Goal: Ask a question

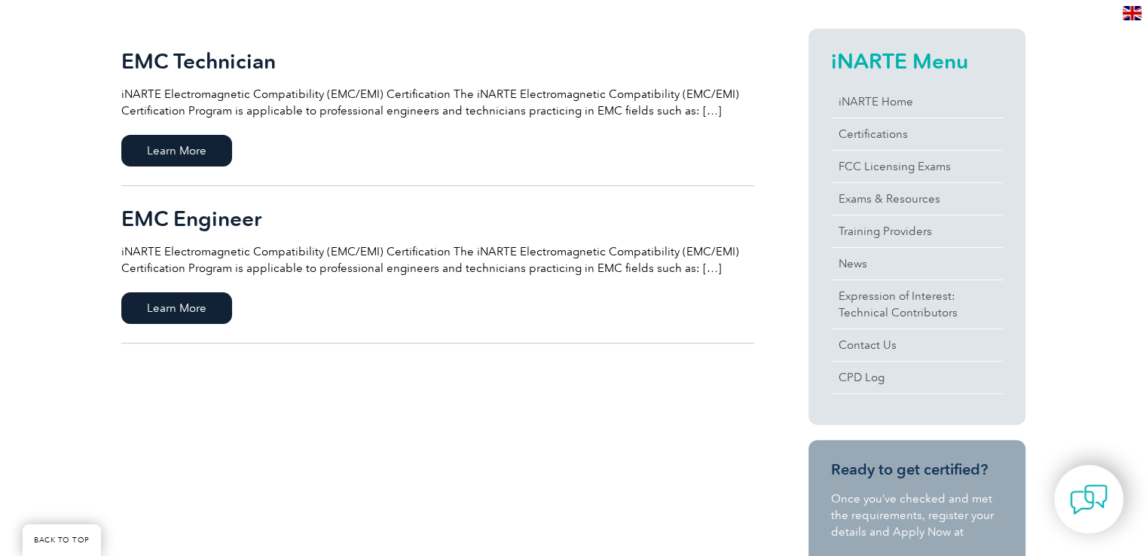
scroll to position [354, 0]
click at [222, 152] on span "Learn More" at bounding box center [176, 152] width 111 height 32
click at [145, 304] on span "Learn More" at bounding box center [176, 309] width 111 height 32
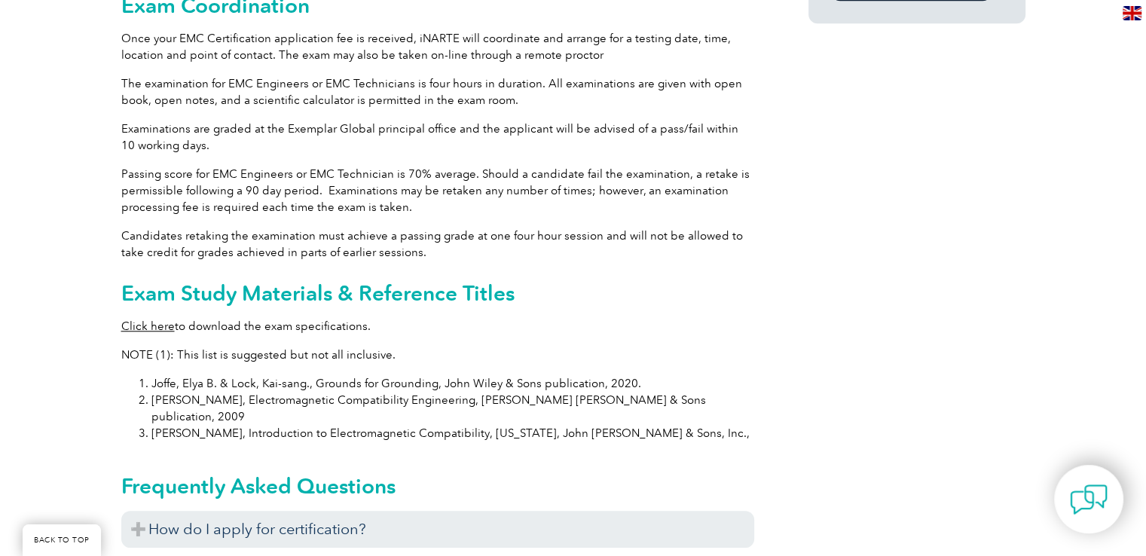
scroll to position [1311, 0]
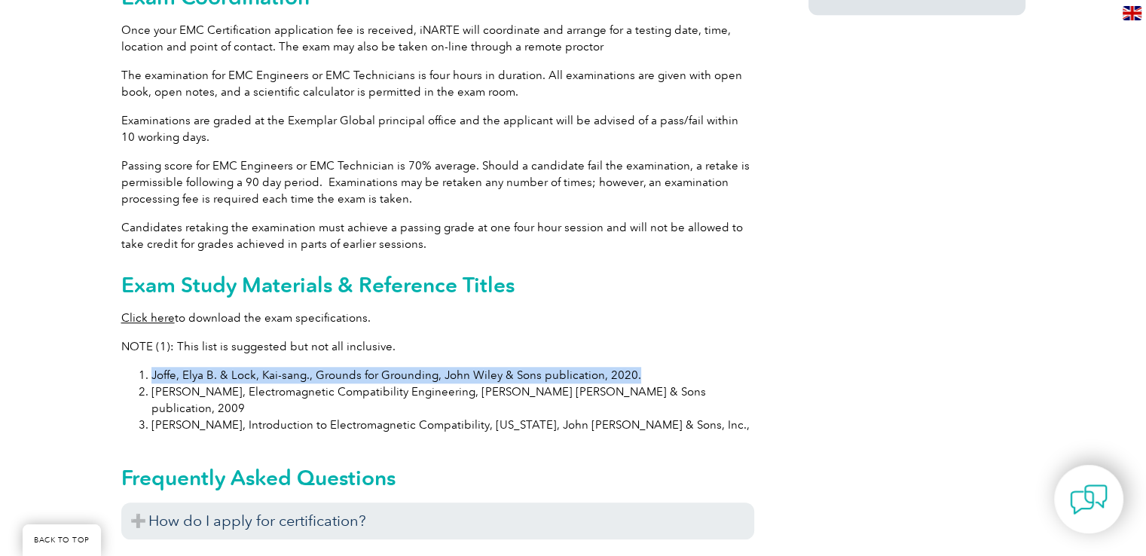
drag, startPoint x: 636, startPoint y: 352, endPoint x: 145, endPoint y: 363, distance: 490.6
click at [151, 367] on li "Joffe, Elya B. & Lock, Kai-sang., Grounds for Grounding, John Wiley & Sons publ…" at bounding box center [452, 375] width 603 height 17
copy li "Joffe, Elya B. & Lock, Kai-sang., Grounds for Grounding, John Wiley & Sons publ…"
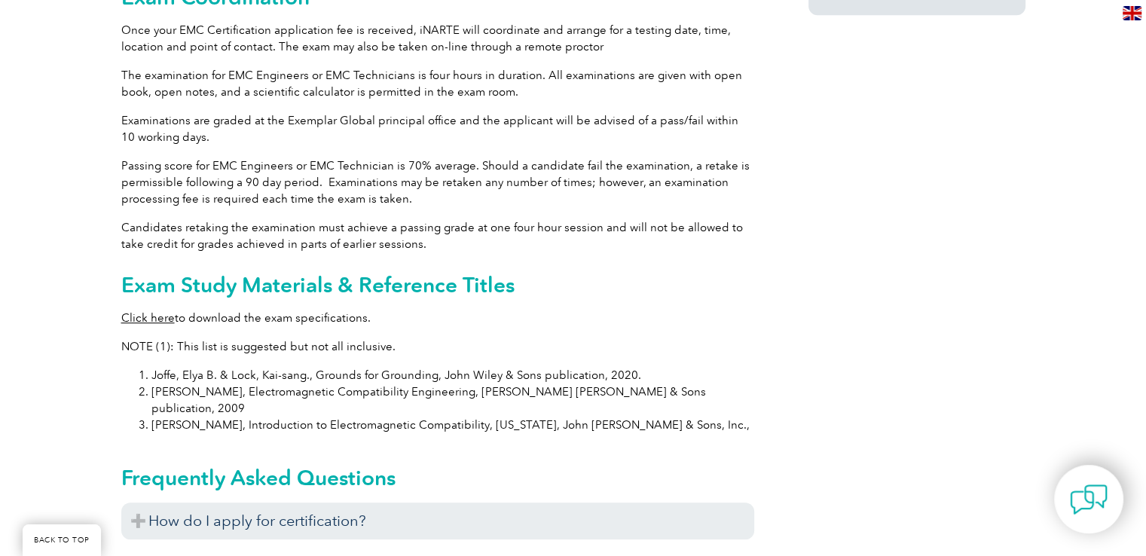
click at [714, 310] on p "Click here to download the exam specifications." at bounding box center [437, 318] width 633 height 17
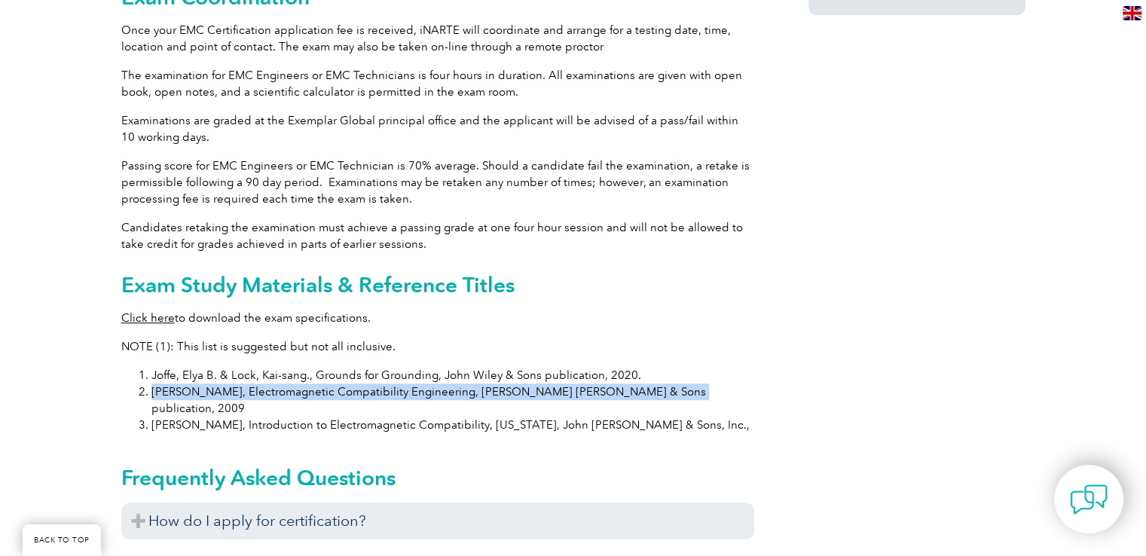
drag, startPoint x: 643, startPoint y: 369, endPoint x: 143, endPoint y: 374, distance: 500.2
click at [151, 383] on li "Ott, Henry W., Electromagnetic Compatibility Engineering, John Wiley & Sons pub…" at bounding box center [452, 399] width 603 height 33
copy li "Ott, Henry W., Electromagnetic Compatibility Engineering, John Wiley & Sons pub…"
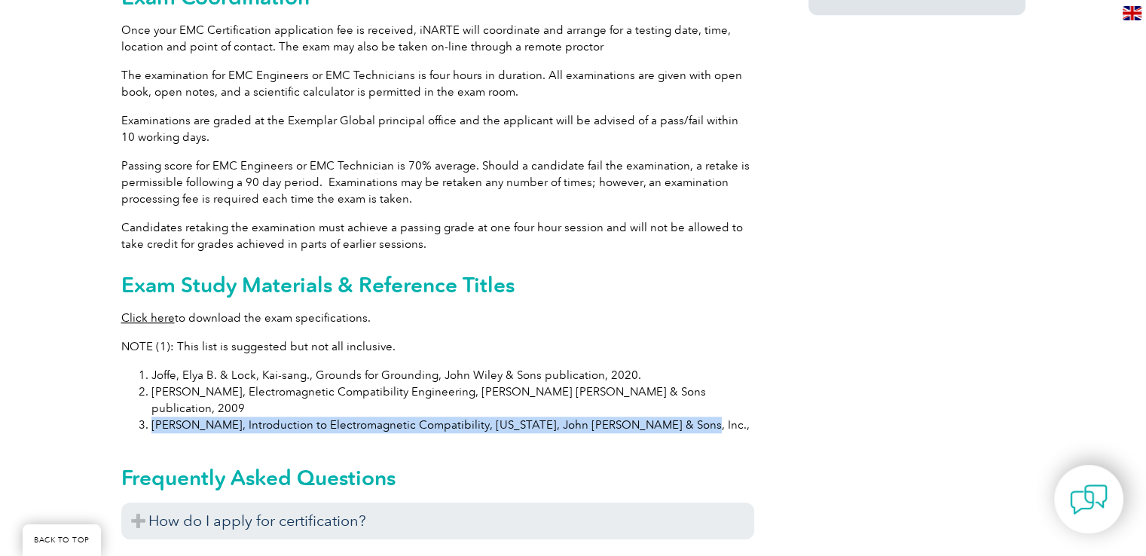
drag, startPoint x: 652, startPoint y: 391, endPoint x: 154, endPoint y: 391, distance: 498.0
click at [154, 417] on li "Paul, Clayton R., Introduction to Electromagnetic Compatibility, New York, John…" at bounding box center [452, 425] width 603 height 17
copy li "Paul, Clayton R., Introduction to Electromagnetic Compatibility, New York, John…"
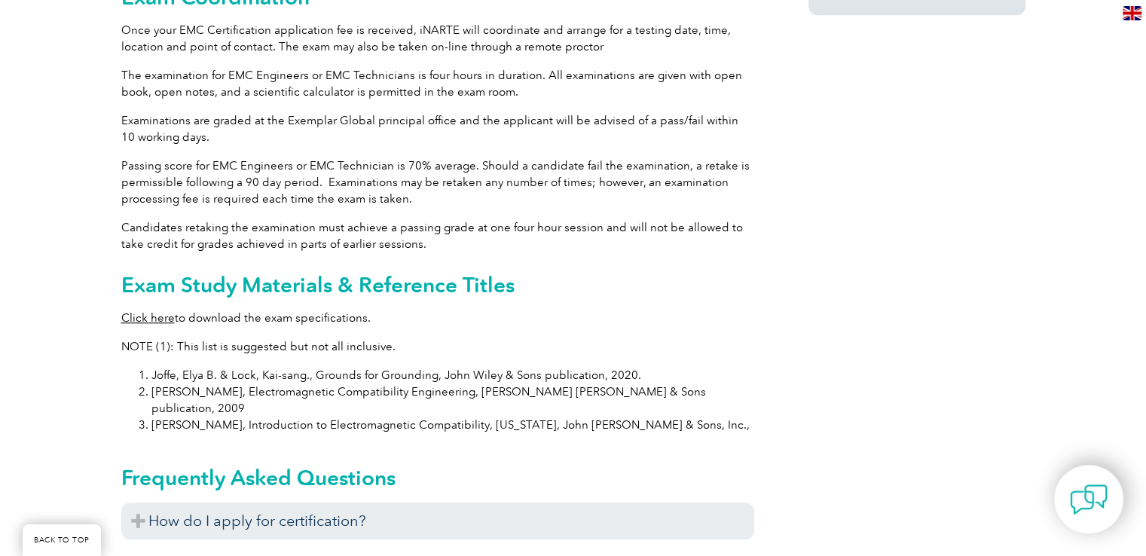
click at [848, 323] on div "General Overview iNARTE Electromagnetic Compatibility (EMC/EMI) Certification T…" at bounding box center [573, 45] width 904 height 2036
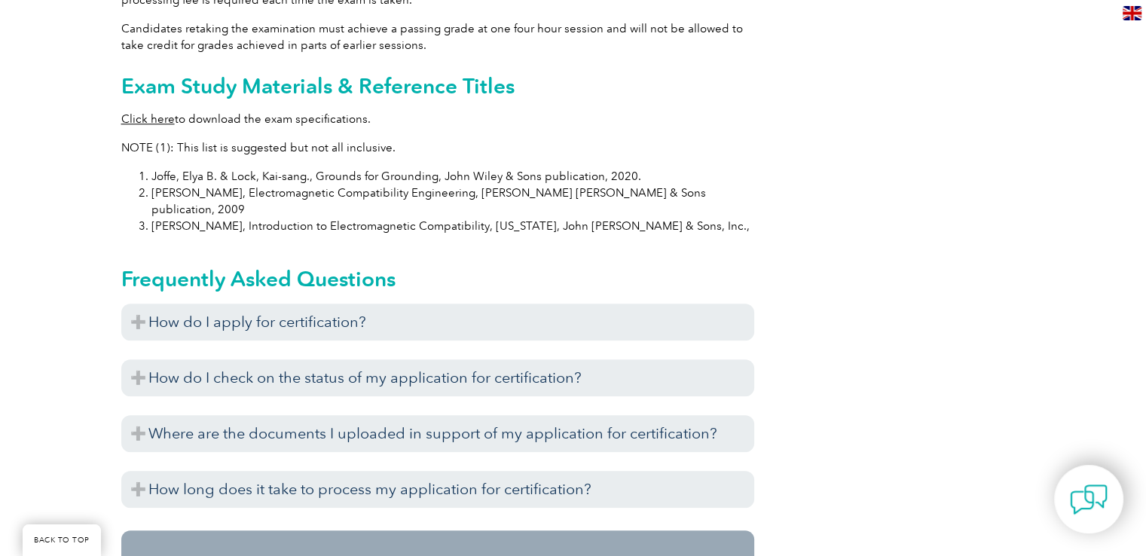
scroll to position [1531, 0]
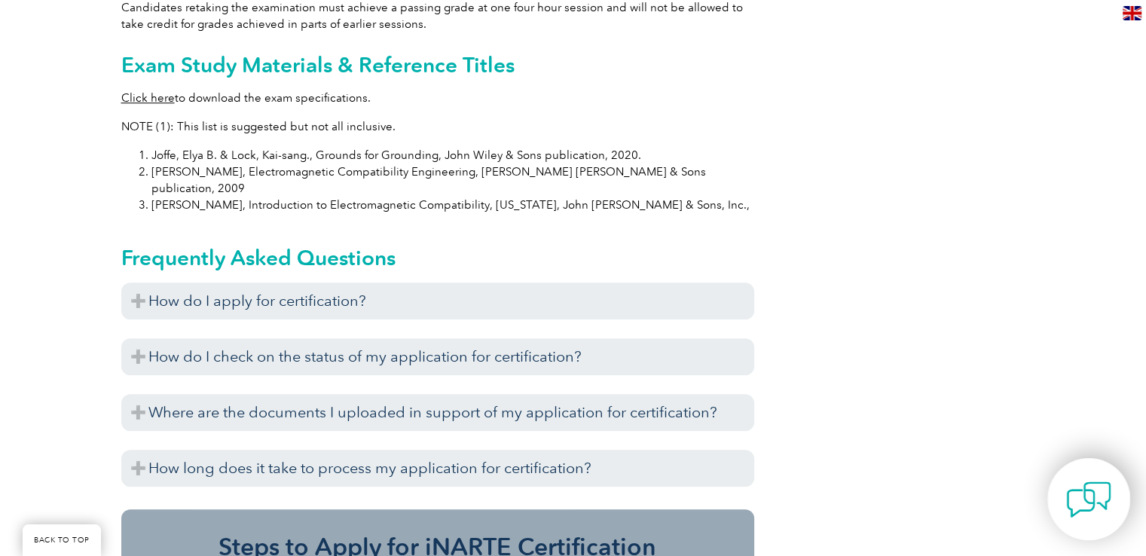
click at [1080, 501] on img at bounding box center [1088, 499] width 45 height 45
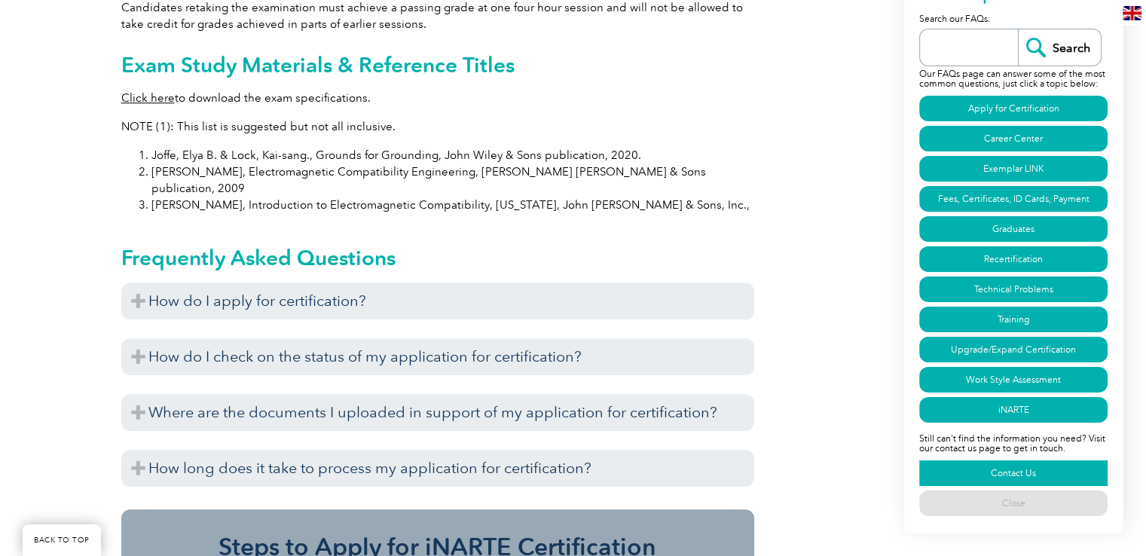
click at [1058, 472] on link "Contact Us" at bounding box center [1013, 473] width 188 height 26
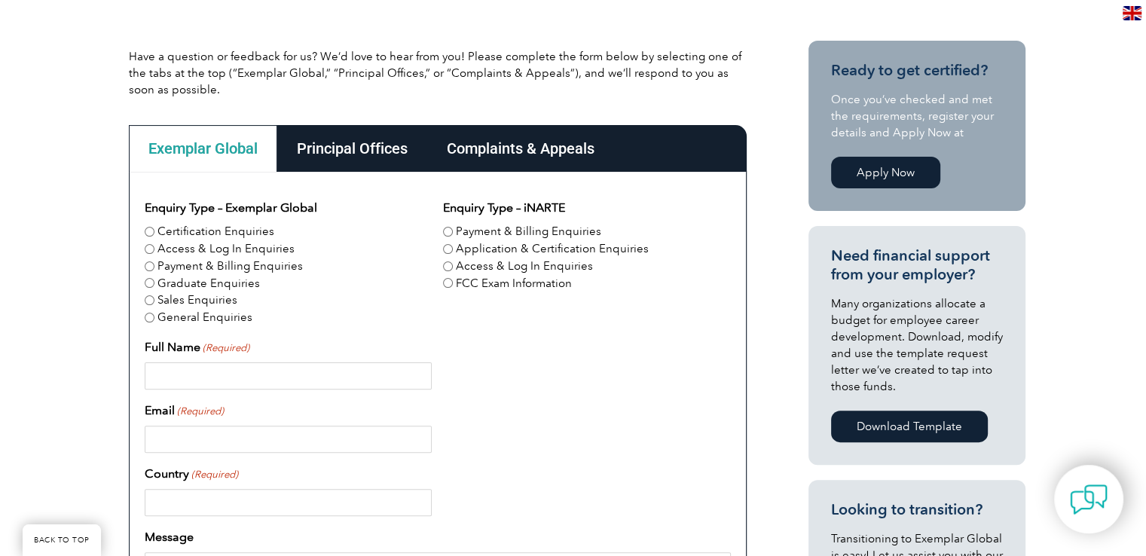
scroll to position [344, 0]
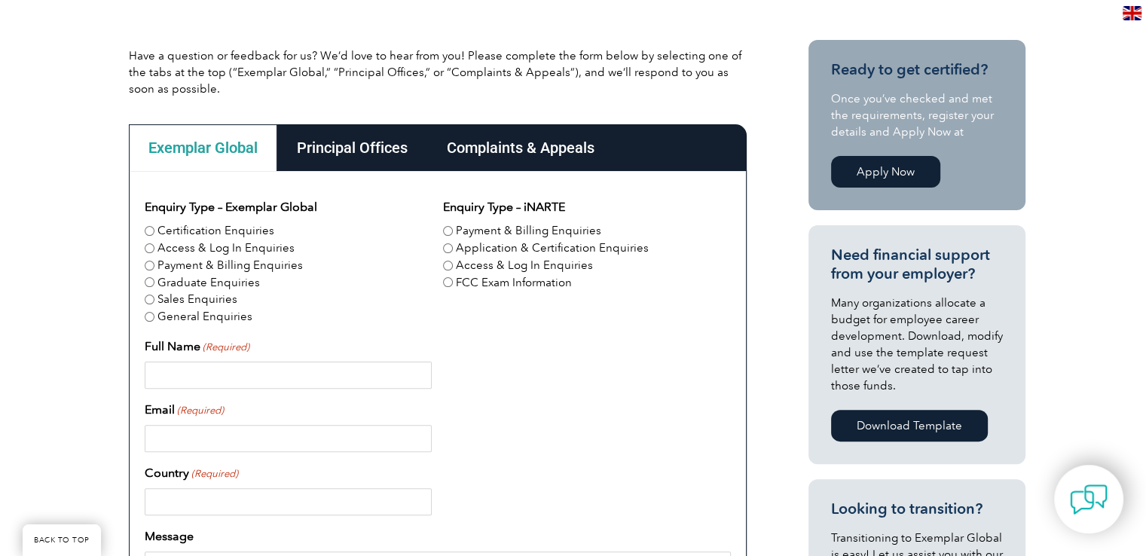
click at [241, 229] on label "Certification Enquiries" at bounding box center [215, 230] width 117 height 17
click at [154, 229] on input "Certification Enquiries" at bounding box center [150, 231] width 10 height 10
radio input "true"
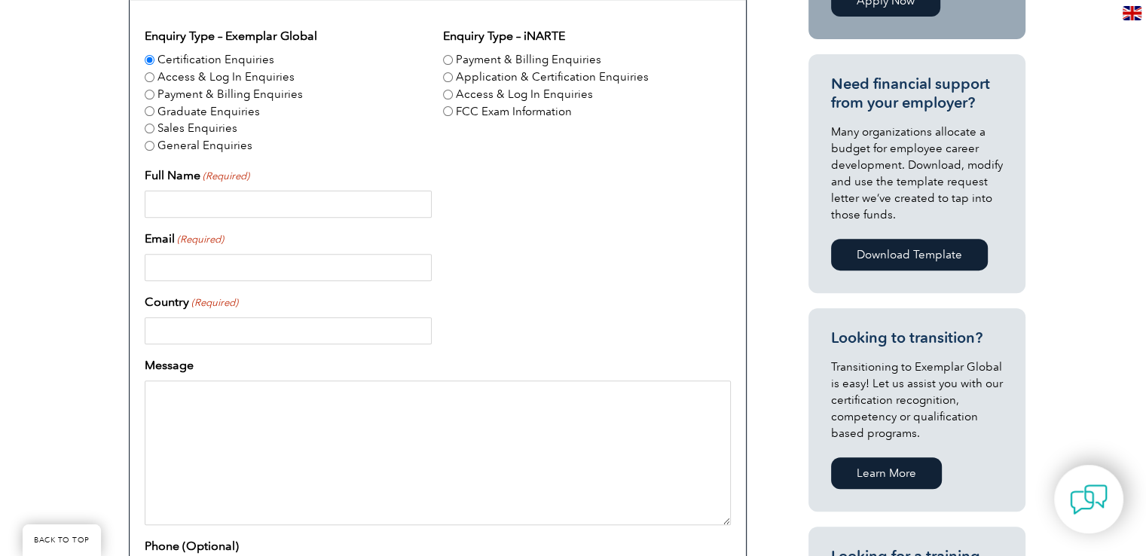
scroll to position [460, 0]
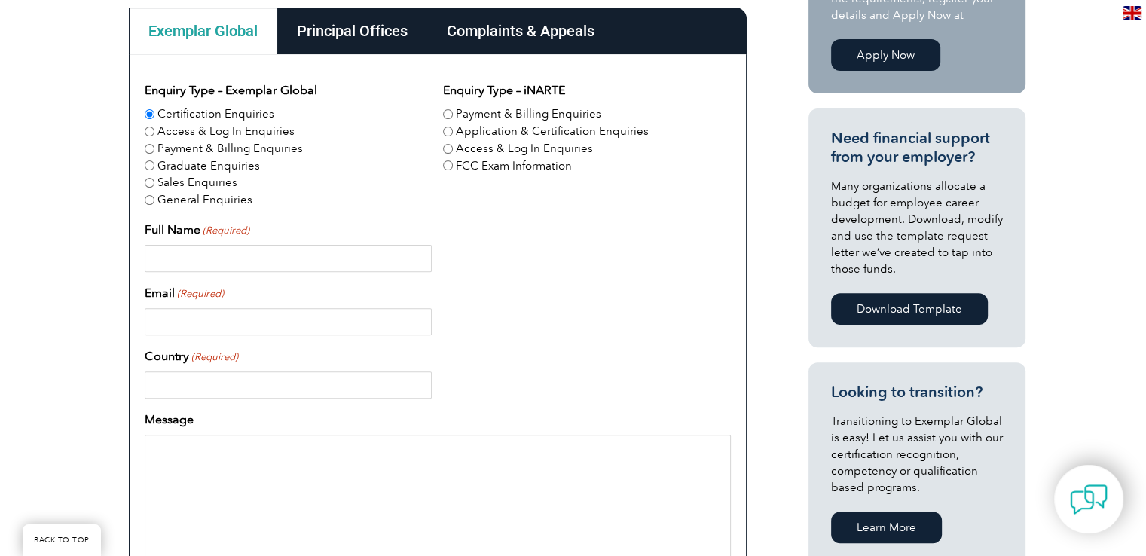
click at [307, 249] on input "Full Name (Required)" at bounding box center [288, 258] width 287 height 27
type input "Raviraj Kamati"
click at [325, 326] on input "Email (Required)" at bounding box center [288, 321] width 287 height 27
type input "merkraviraj@gmail.com"
click at [354, 386] on input "Country (Required)" at bounding box center [288, 384] width 287 height 27
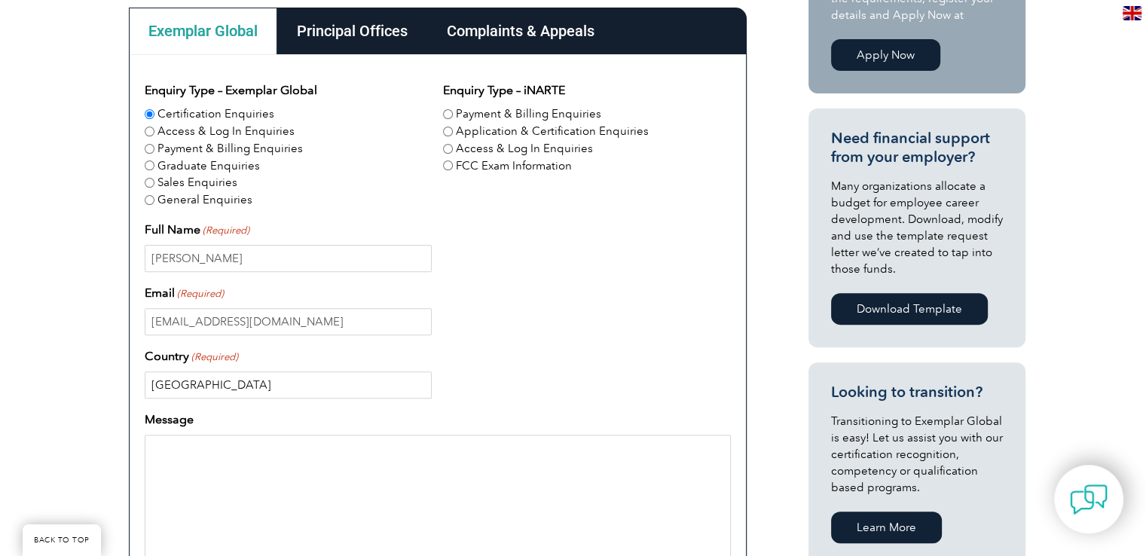
type input "India"
click at [341, 451] on textarea "Message" at bounding box center [438, 507] width 586 height 145
paste textarea "exam is open book, open notes and a scientific calculator is allowed"
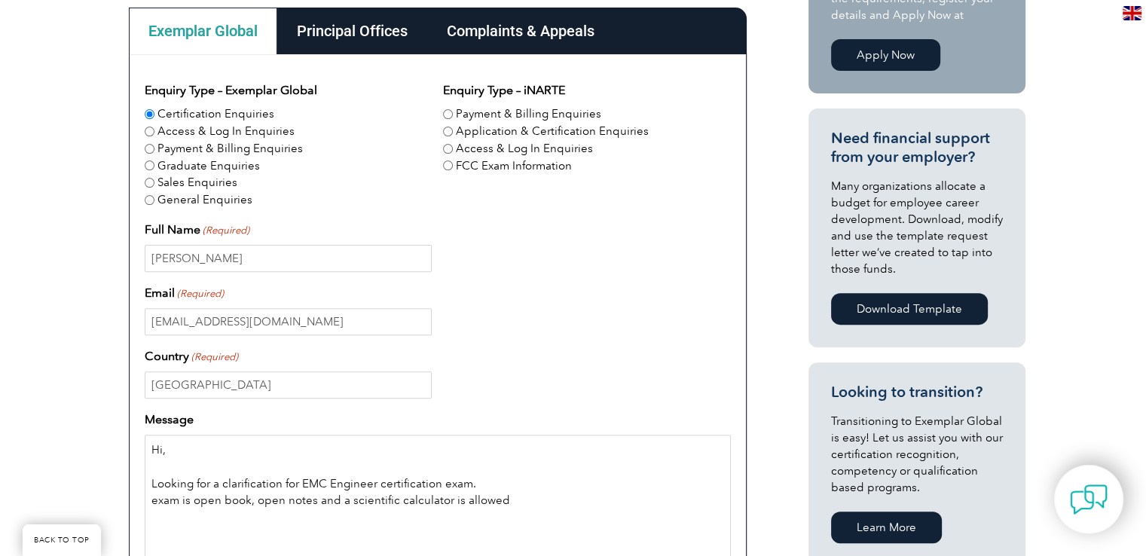
click at [151, 504] on textarea "Hi, Looking for a clarification for EMC Engineer certification exam. exam is op…" at bounding box center [438, 507] width 586 height 145
click at [536, 500] on textarea "Hi, Looking for a clarification for EMC Engineer certification exam. " The exam…" at bounding box center [438, 507] width 586 height 145
click at [185, 521] on textarea "Hi, Looking for a clarification for EMC Engineer certification exam. " The exam…" at bounding box center [438, 507] width 586 height 145
click at [381, 516] on textarea "Hi, Looking for a clarification for EMC Engineer certification exam. " The exam…" at bounding box center [438, 507] width 586 height 145
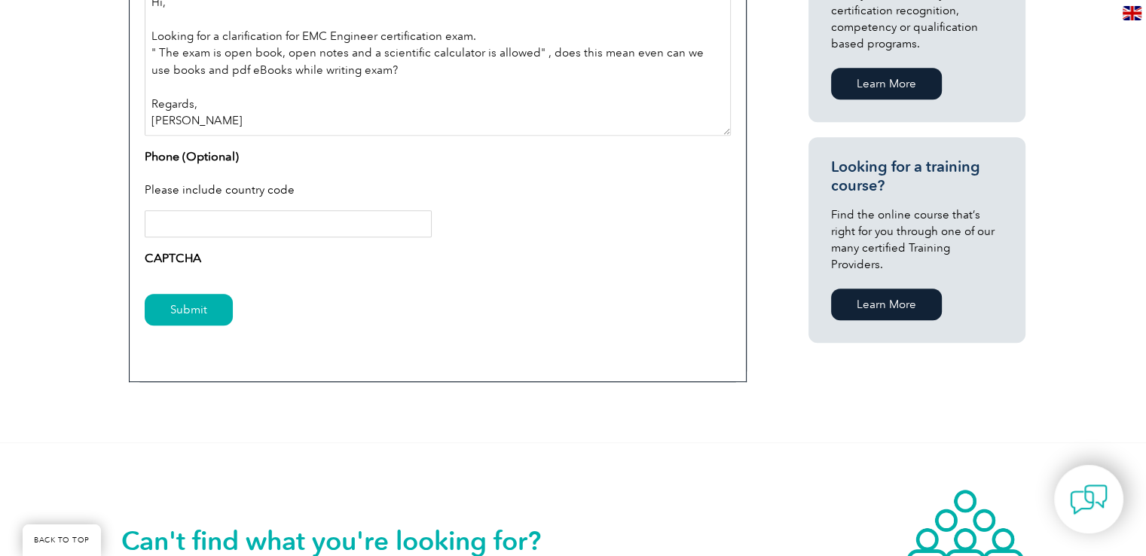
scroll to position [961, 0]
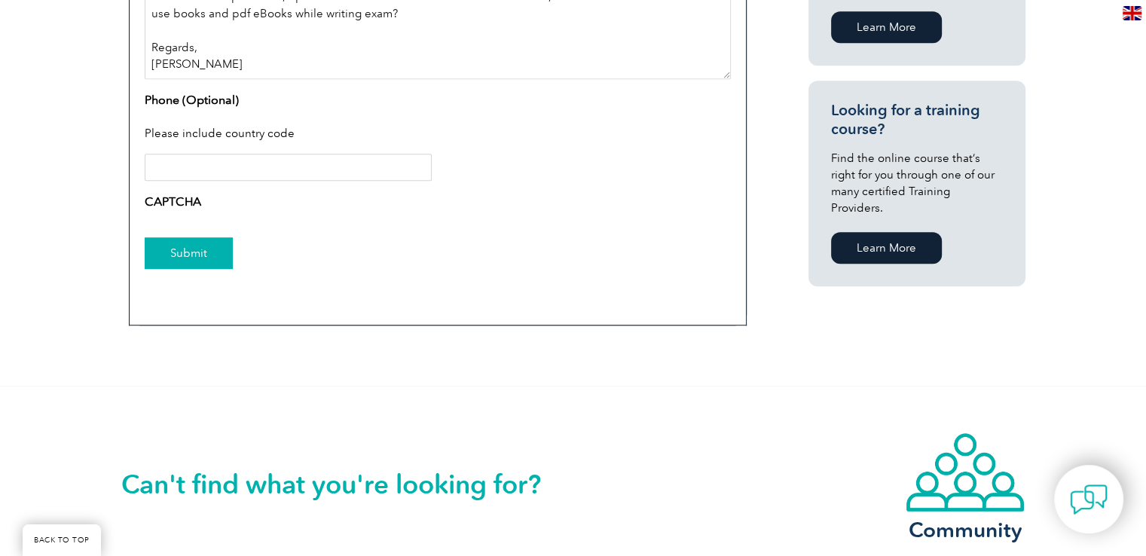
type textarea "Hi, Looking for a clarification for EMC Engineer certification exam. " The exam…"
click at [219, 259] on input "Submit" at bounding box center [189, 253] width 88 height 32
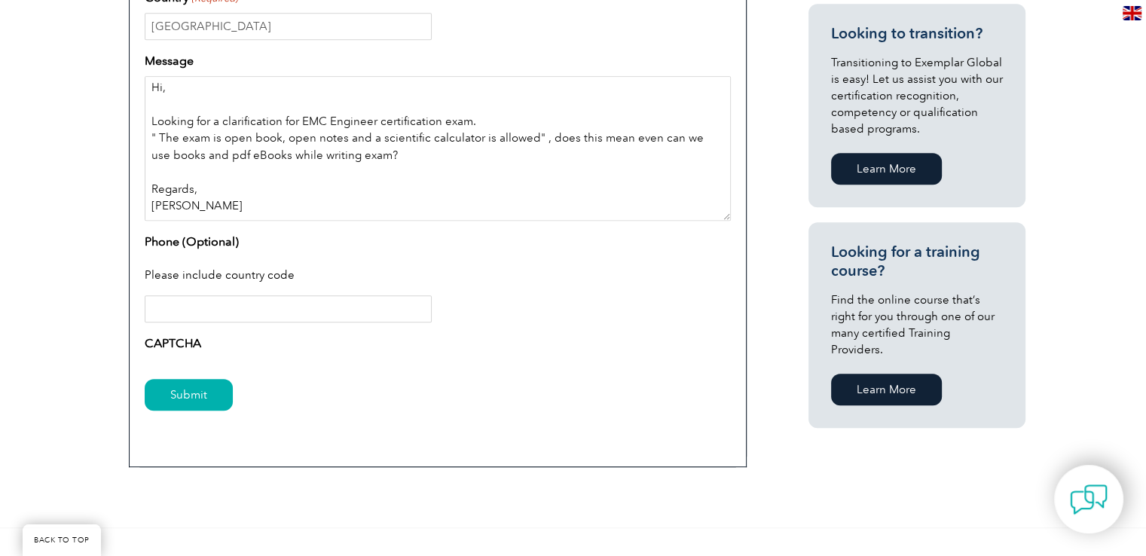
scroll to position [0, 0]
drag, startPoint x: 223, startPoint y: 209, endPoint x: 96, endPoint y: 64, distance: 192.7
click at [96, 64] on div "Have a question or feedback for us? We’d love to hear from you! Please complete…" at bounding box center [573, 23] width 1146 height 1008
click at [221, 313] on input "Phone (Optional)" at bounding box center [288, 308] width 287 height 27
click at [189, 400] on input "Submit" at bounding box center [189, 395] width 88 height 32
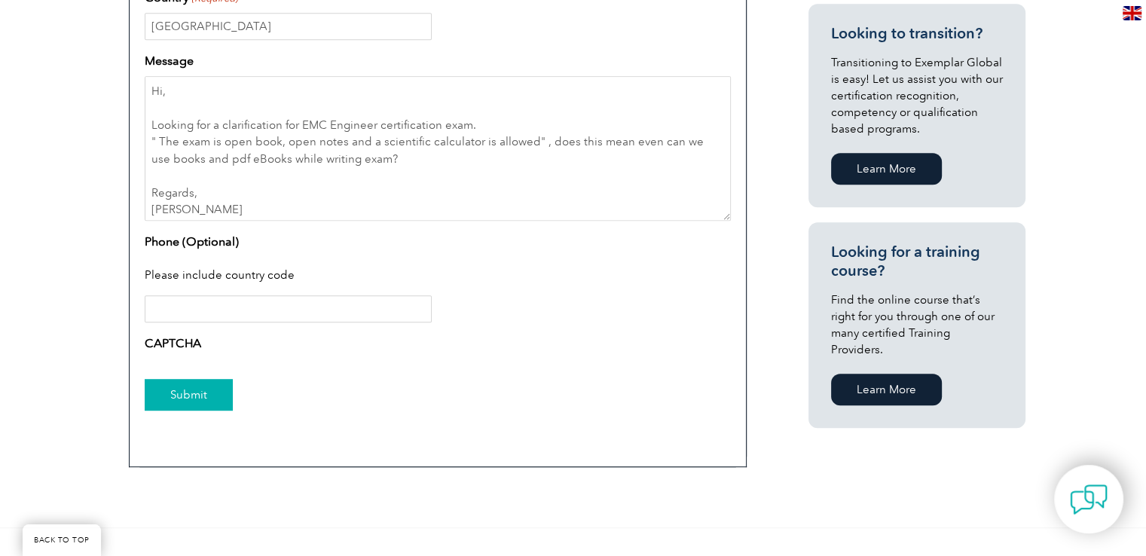
click at [189, 400] on input "Submit" at bounding box center [189, 395] width 88 height 32
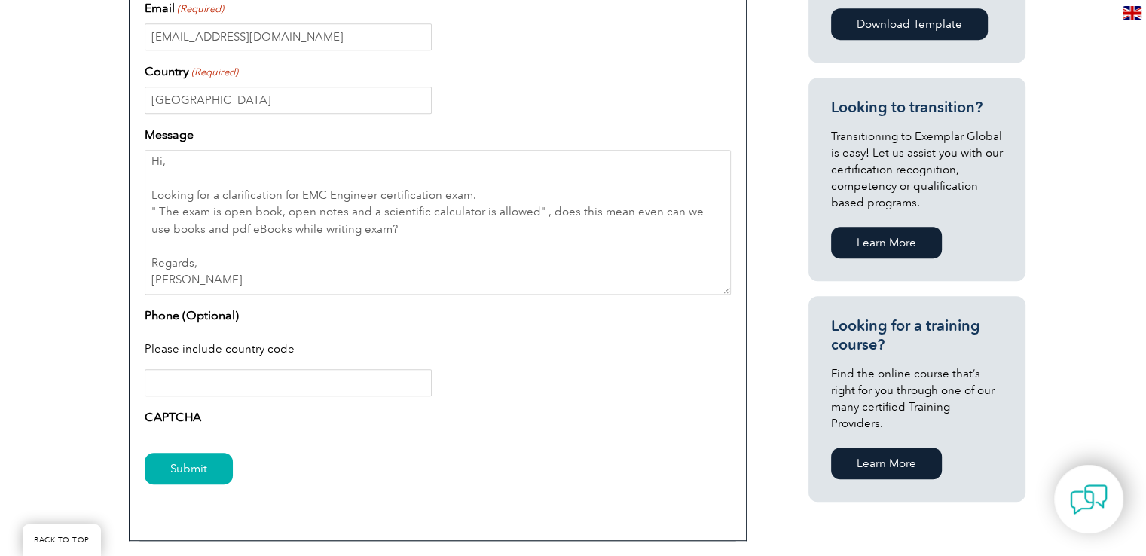
scroll to position [765, 0]
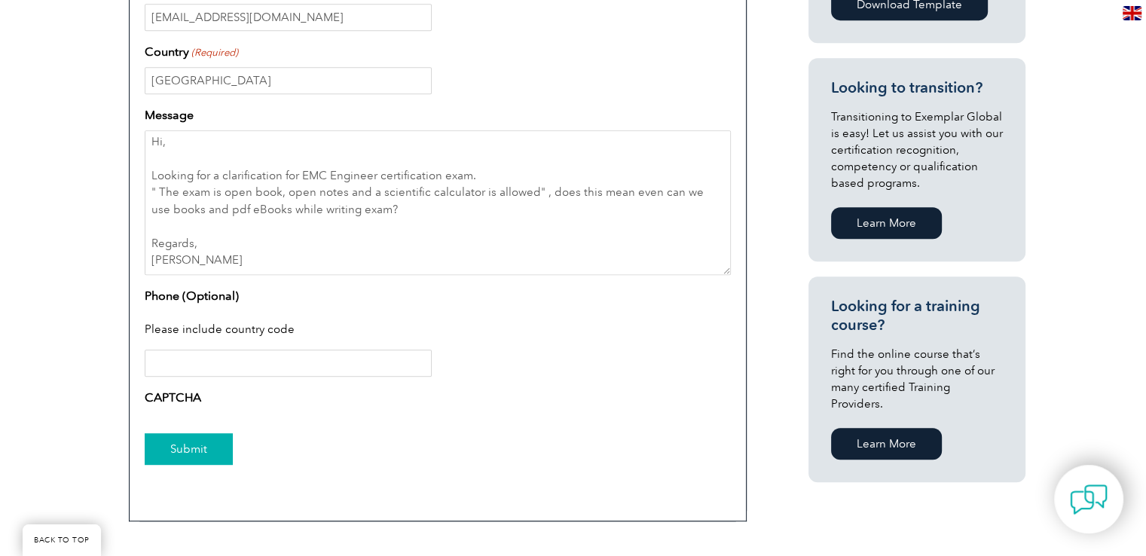
click at [203, 447] on input "Submit" at bounding box center [189, 449] width 88 height 32
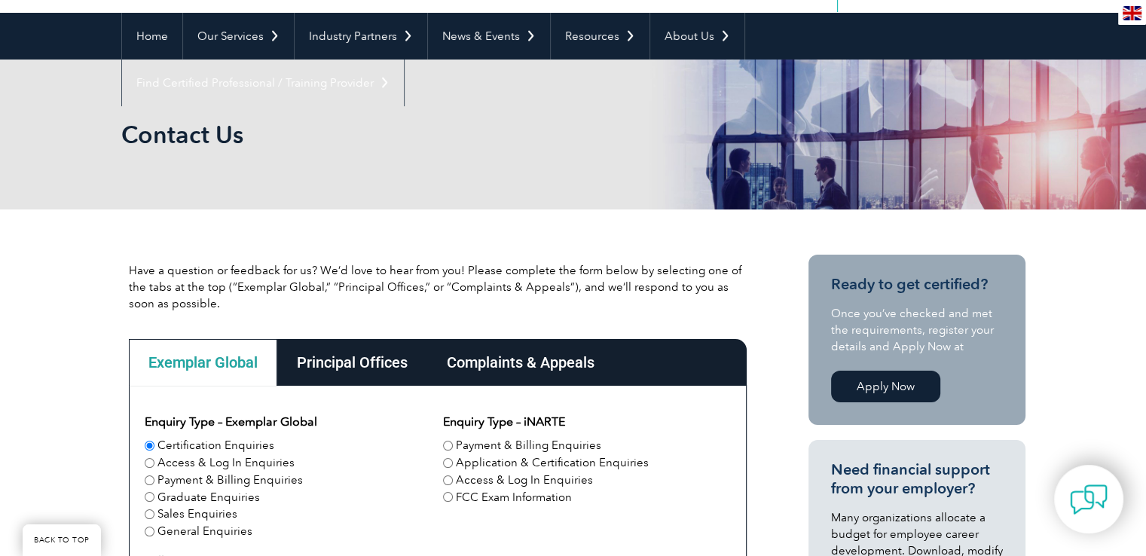
scroll to position [0, 0]
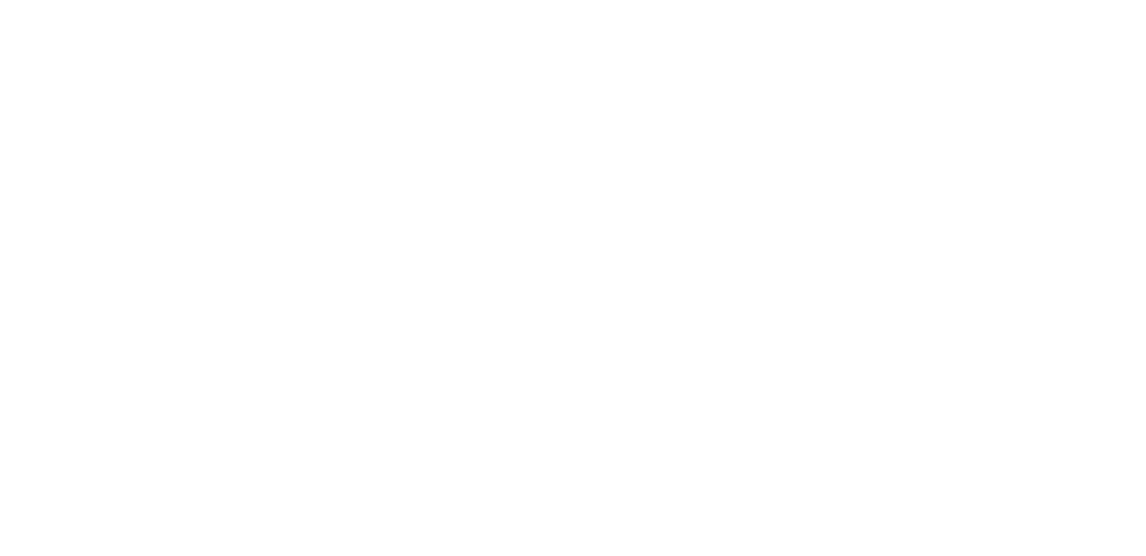
scroll to position [460, 0]
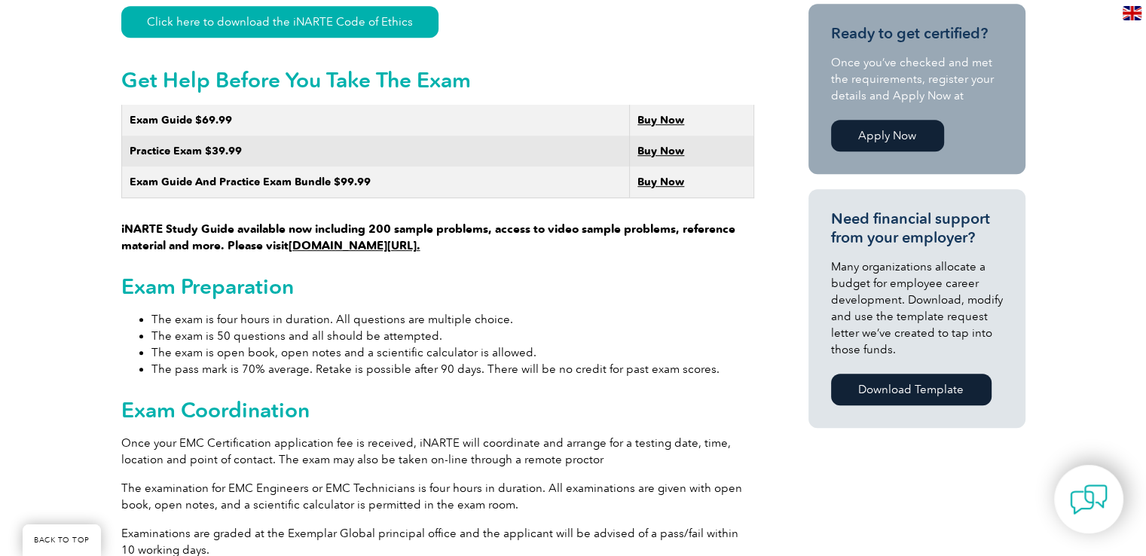
scroll to position [900, 0]
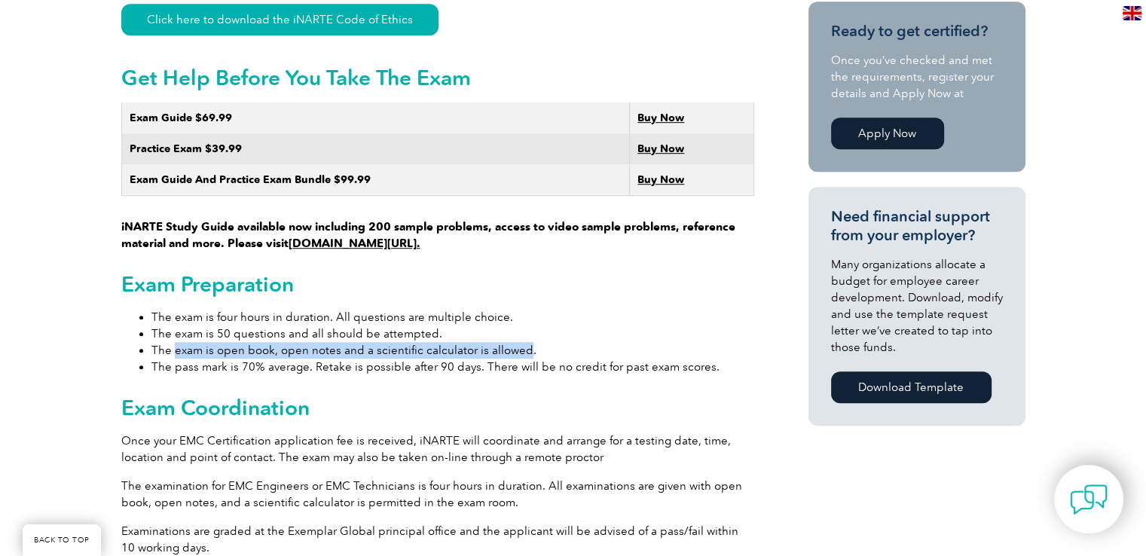
drag, startPoint x: 172, startPoint y: 335, endPoint x: 521, endPoint y: 333, distance: 349.6
click at [521, 342] on li "The exam is open book, open notes and a scientific calculator is allowed." at bounding box center [452, 350] width 603 height 17
copy li "exam is open book, open notes and a scientific calculator is allowed"
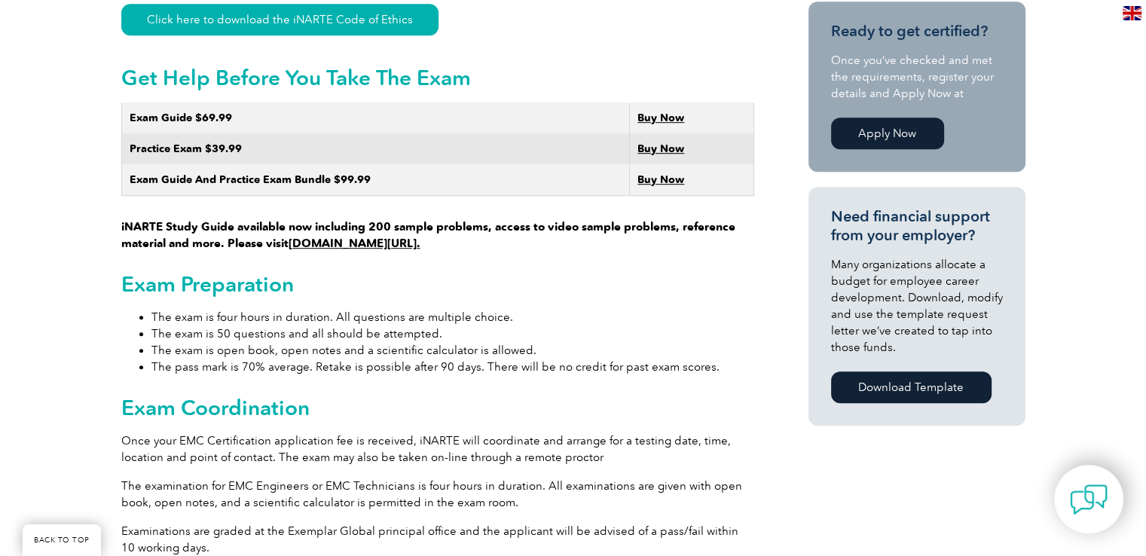
click at [593, 66] on h2 "Get Help Before You Take The Exam" at bounding box center [437, 78] width 633 height 24
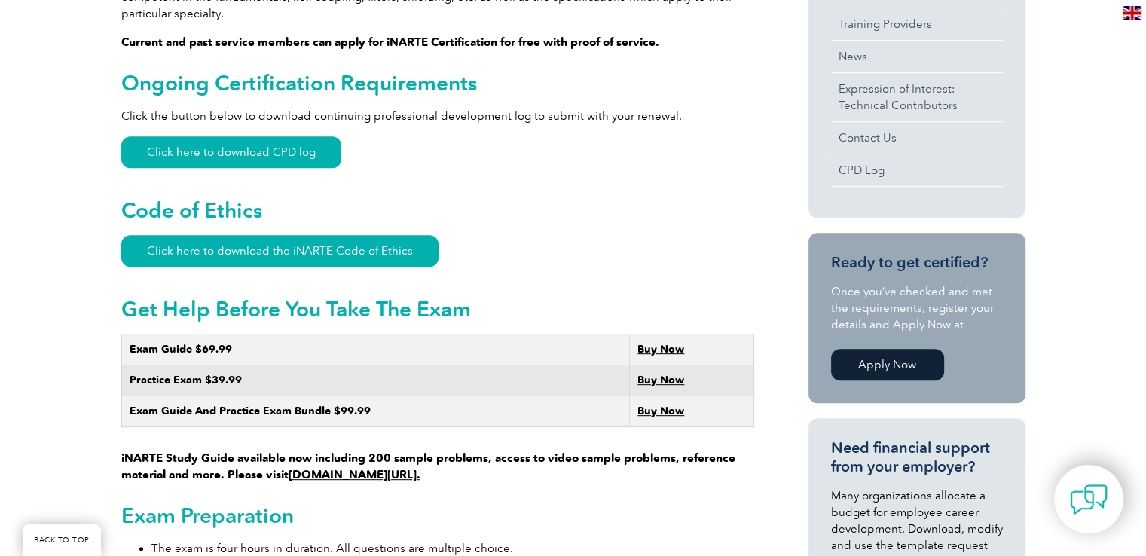
scroll to position [646, 0]
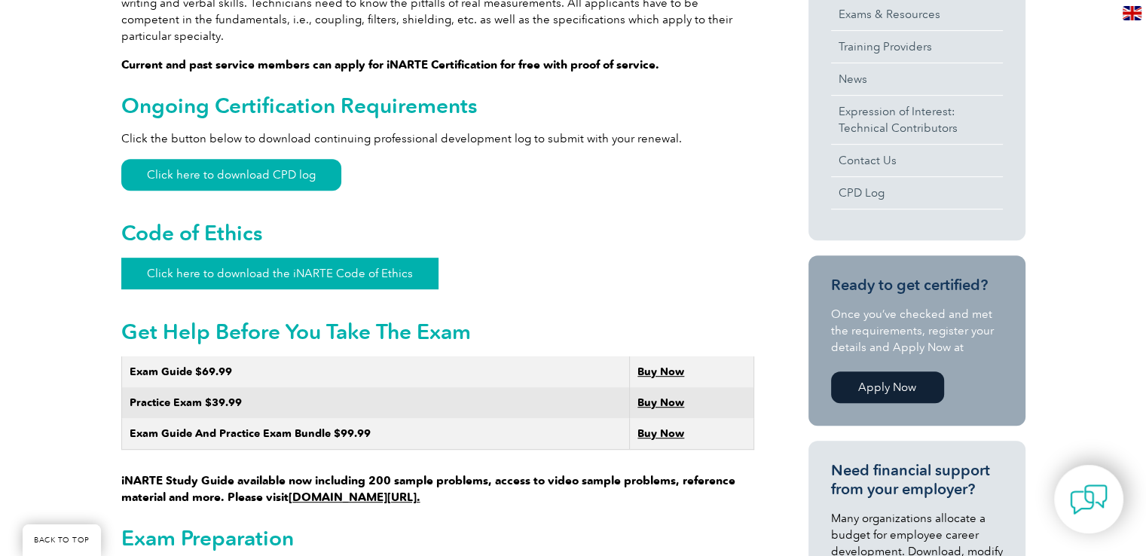
click at [337, 258] on link "Click here to download the iNARTE Code of Ethics" at bounding box center [279, 274] width 317 height 32
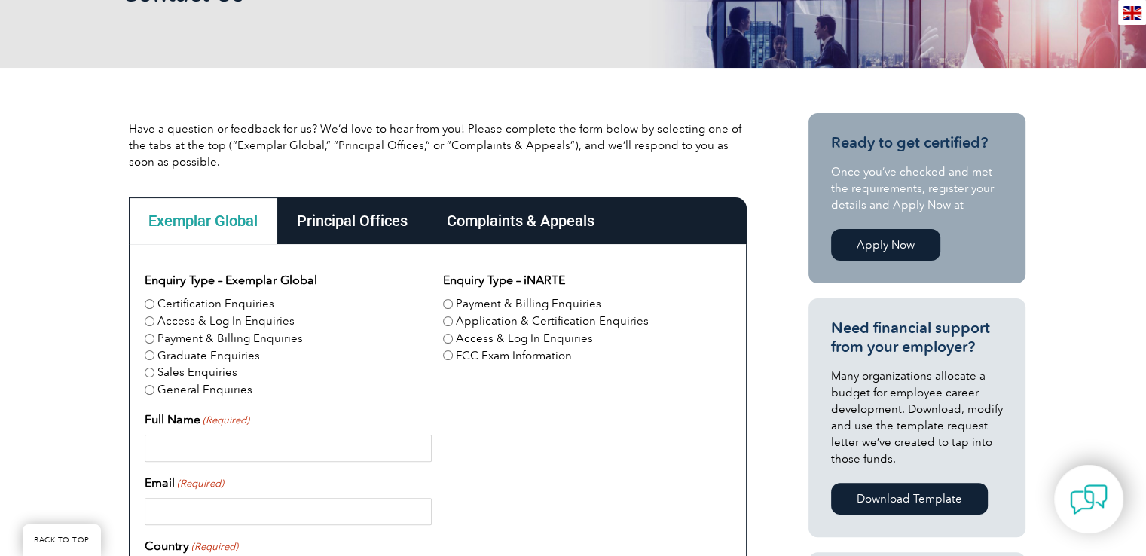
scroll to position [474, 0]
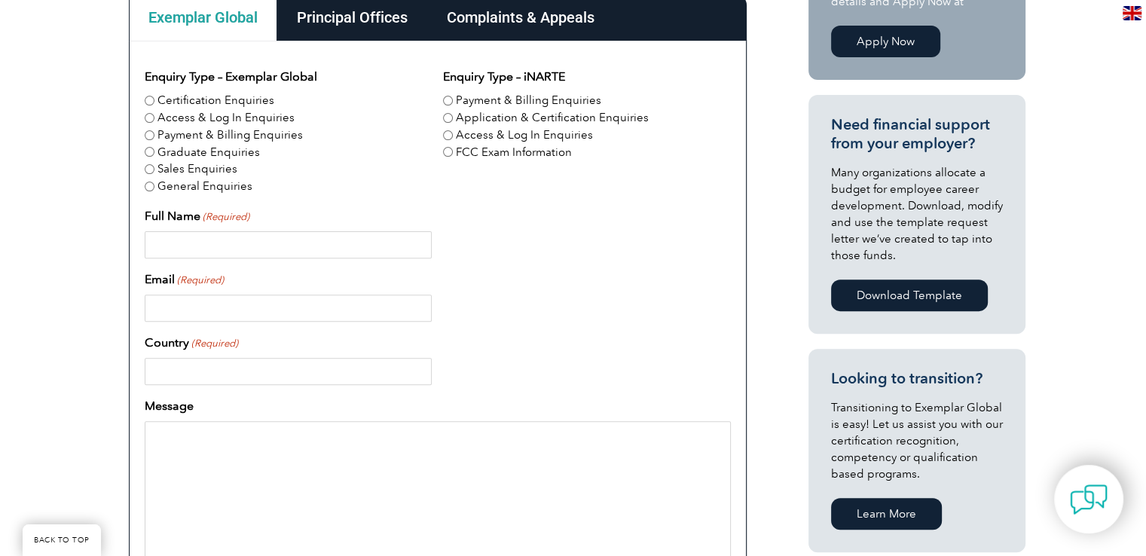
click at [148, 99] on input "Certification Enquiries" at bounding box center [150, 101] width 10 height 10
radio input "true"
drag, startPoint x: 224, startPoint y: 259, endPoint x: 225, endPoint y: 245, distance: 14.4
click at [225, 245] on div "Enquiry Type – Exemplar Global Certification Enquiries Access & Log In Enquirie…" at bounding box center [438, 386] width 586 height 636
click at [225, 245] on input "Full Name (Required)" at bounding box center [288, 244] width 287 height 27
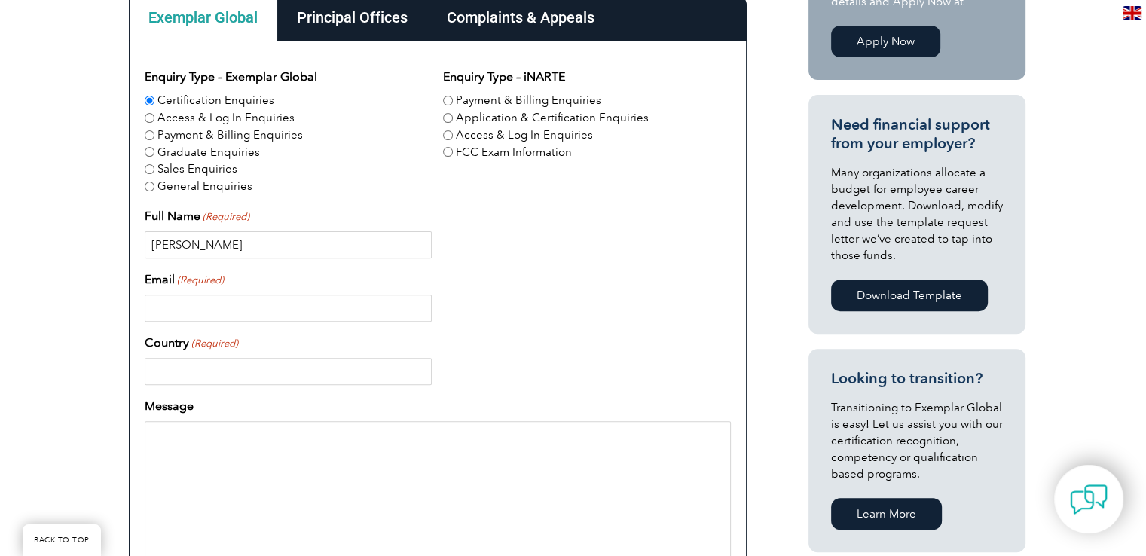
type input "[PERSON_NAME]"
click at [275, 311] on input "Email (Required)" at bounding box center [288, 308] width 287 height 27
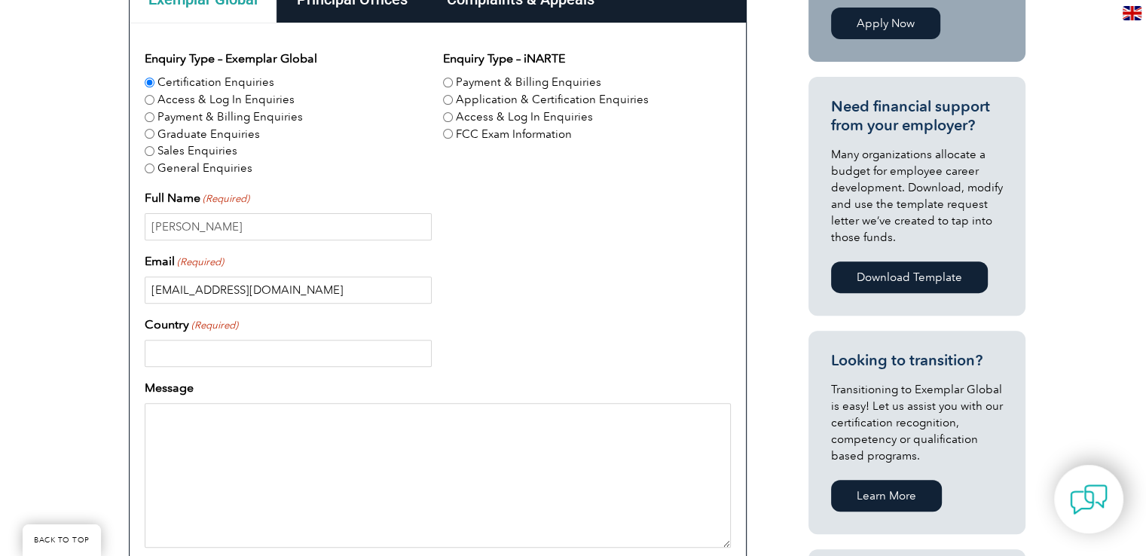
scroll to position [493, 0]
type input "[EMAIL_ADDRESS][DOMAIN_NAME]"
click at [283, 360] on input "Country (Required)" at bounding box center [288, 352] width 287 height 27
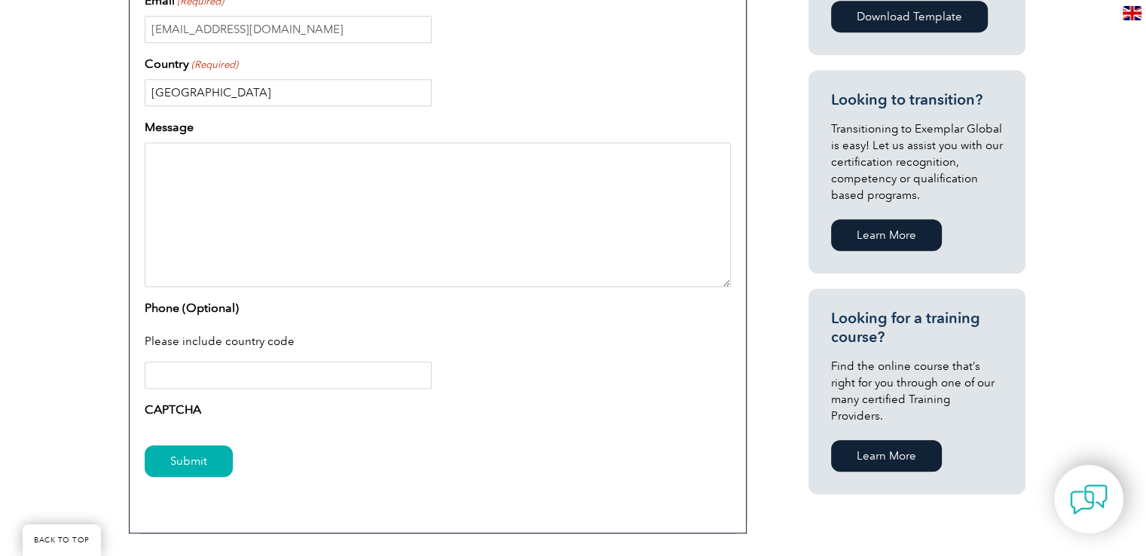
scroll to position [779, 0]
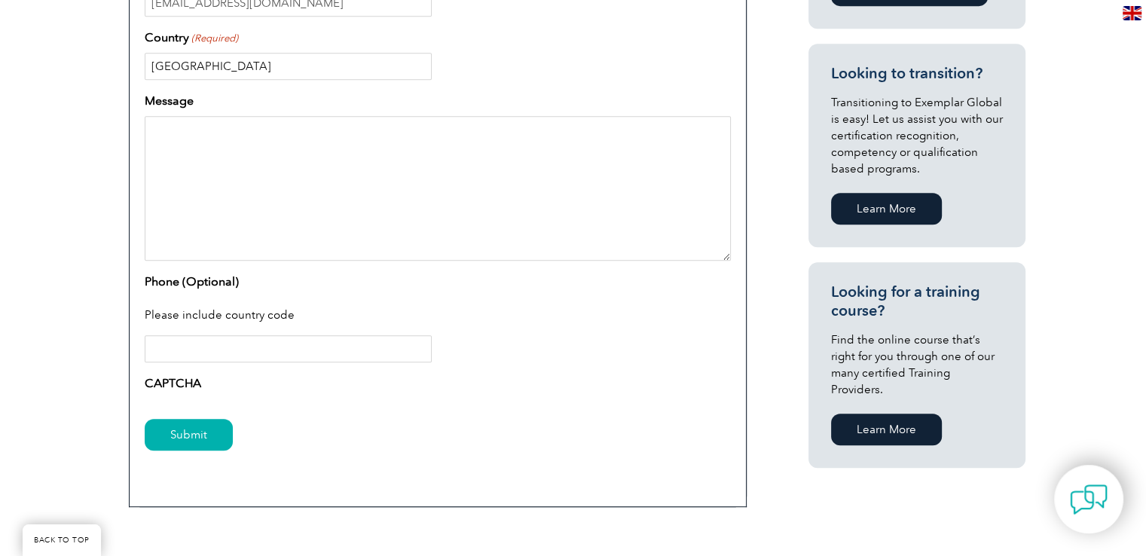
type input "[GEOGRAPHIC_DATA]"
click at [371, 197] on textarea "Message" at bounding box center [438, 188] width 586 height 145
paste textarea "Hi, Looking for a clarification for EMC Engineer certification exam. " The exam…"
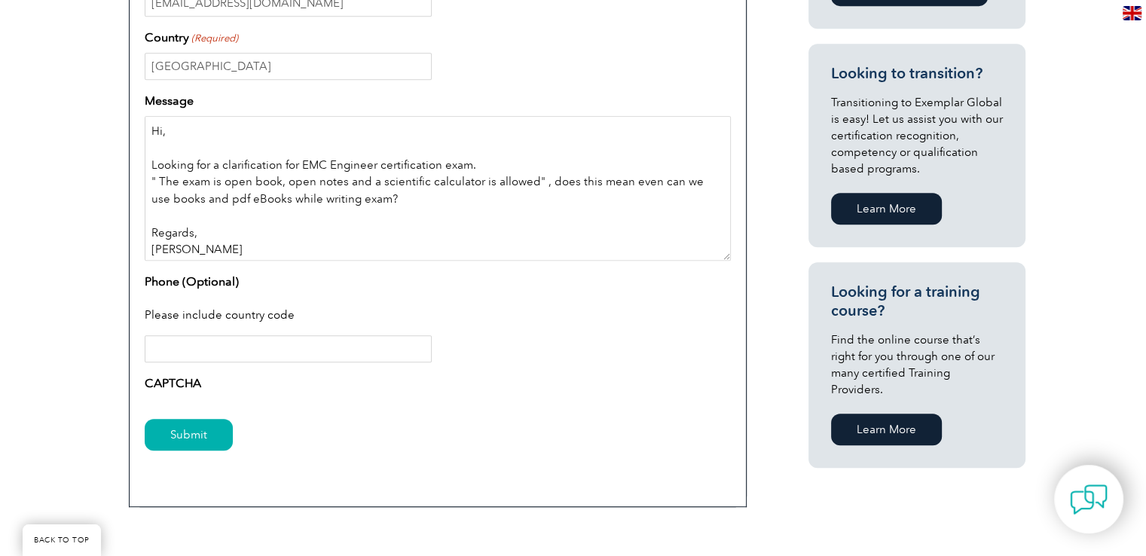
scroll to position [4, 0]
type textarea "Hi, Looking for a clarification for EMC Engineer certification exam. " The exam…"
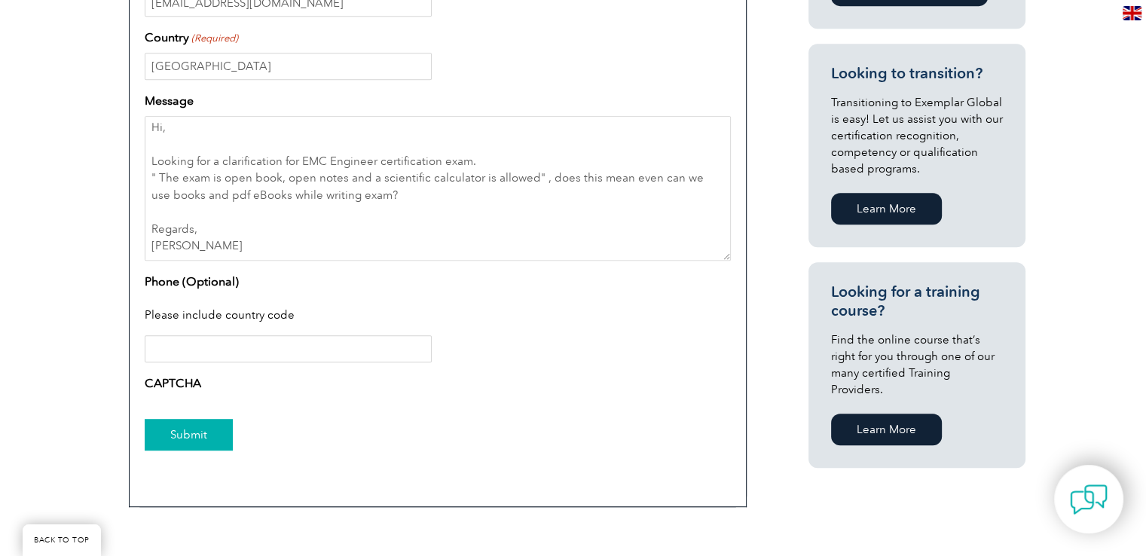
click at [207, 435] on input "Submit" at bounding box center [189, 435] width 88 height 32
click at [295, 353] on input "Phone (Optional)" at bounding box center [288, 348] width 287 height 27
drag, startPoint x: 358, startPoint y: 405, endPoint x: 383, endPoint y: 422, distance: 30.3
click at [383, 422] on div "Submit" at bounding box center [438, 436] width 586 height 66
click at [191, 390] on label "CAPTCHA" at bounding box center [173, 383] width 57 height 18
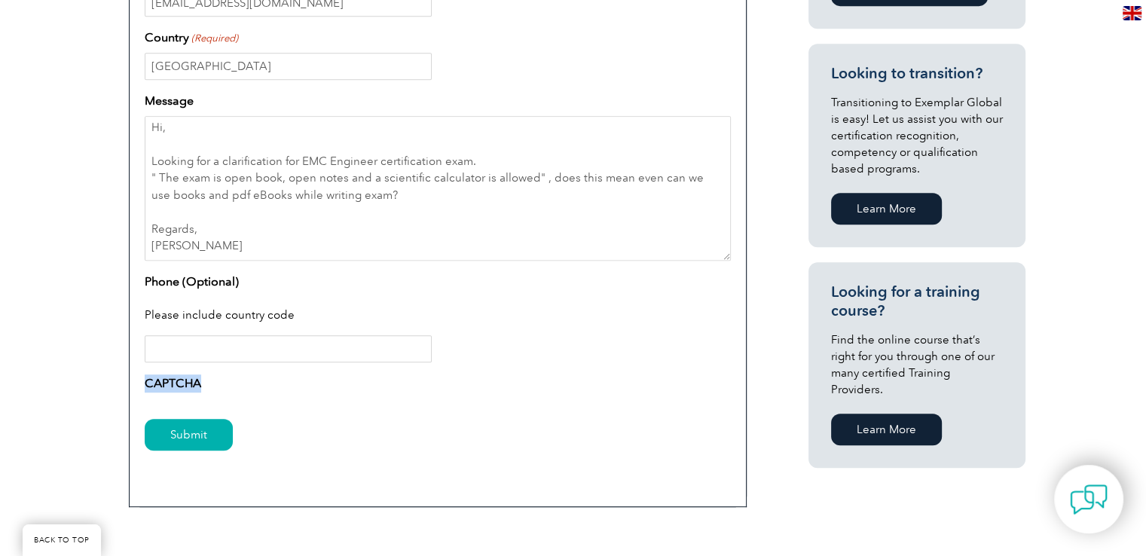
click at [191, 390] on label "CAPTCHA" at bounding box center [173, 383] width 57 height 18
click at [212, 432] on input "Submit" at bounding box center [189, 435] width 88 height 32
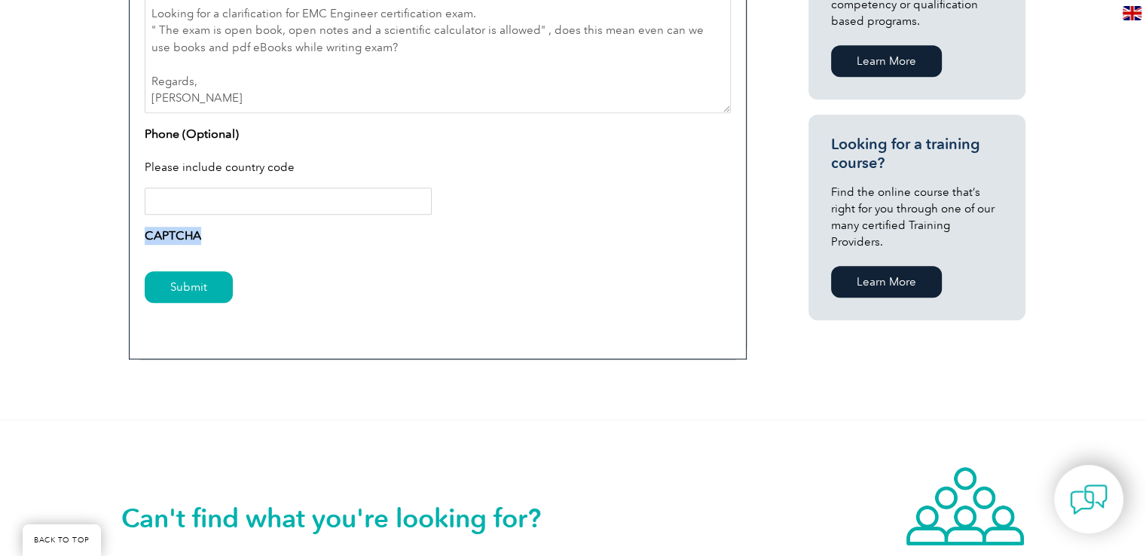
scroll to position [913, 0]
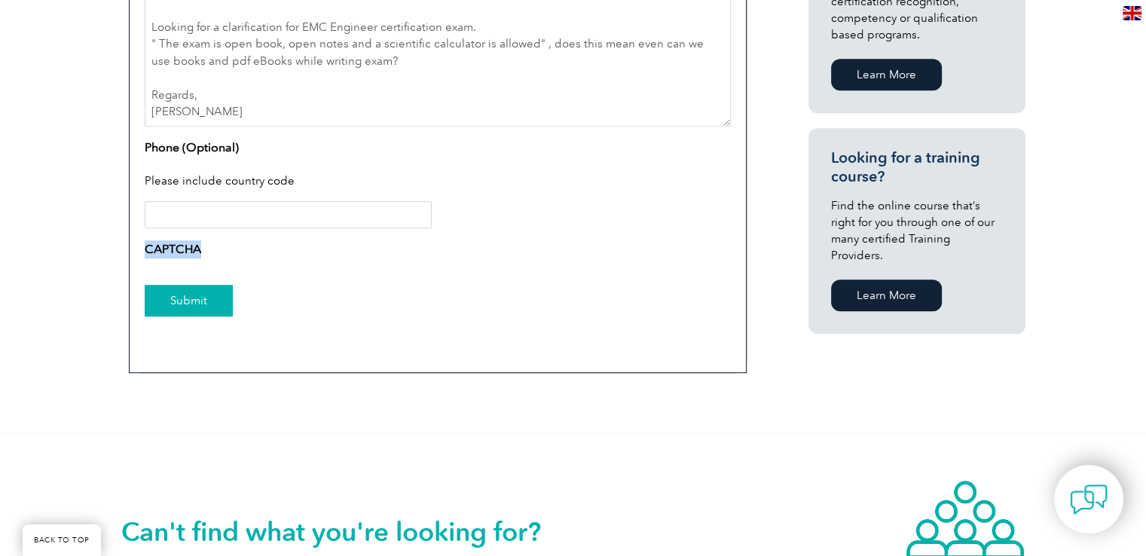
click at [184, 307] on input "Submit" at bounding box center [189, 301] width 88 height 32
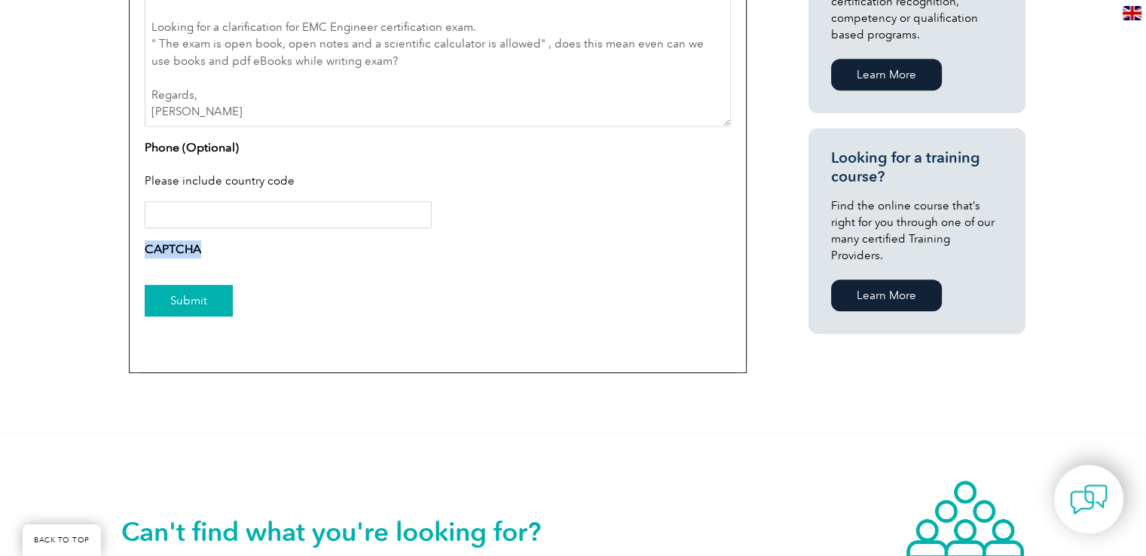
click at [184, 307] on input "Submit" at bounding box center [189, 301] width 88 height 32
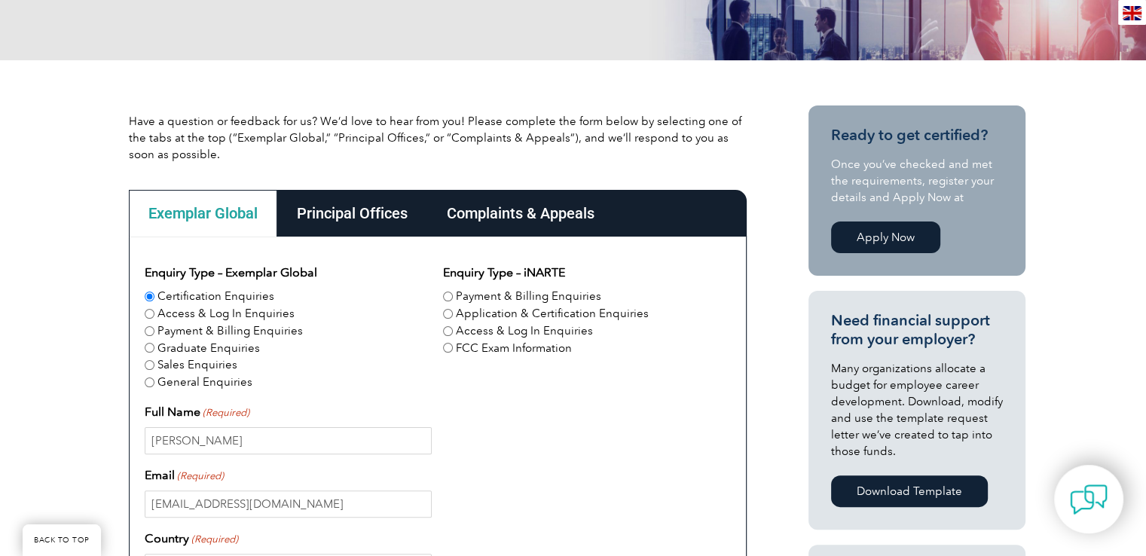
scroll to position [277, 0]
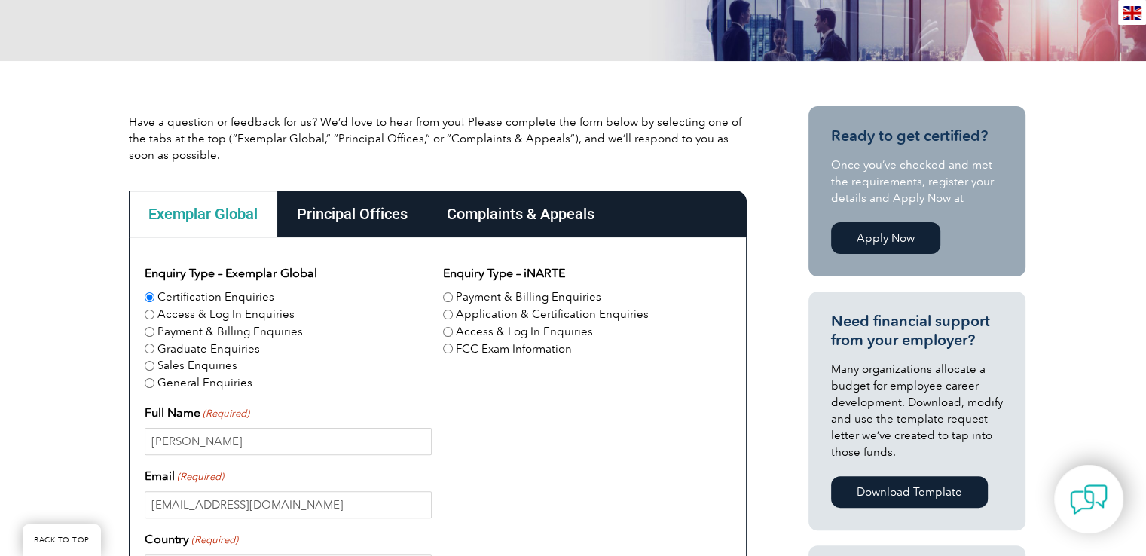
click at [365, 214] on div "Principal Offices" at bounding box center [352, 214] width 150 height 47
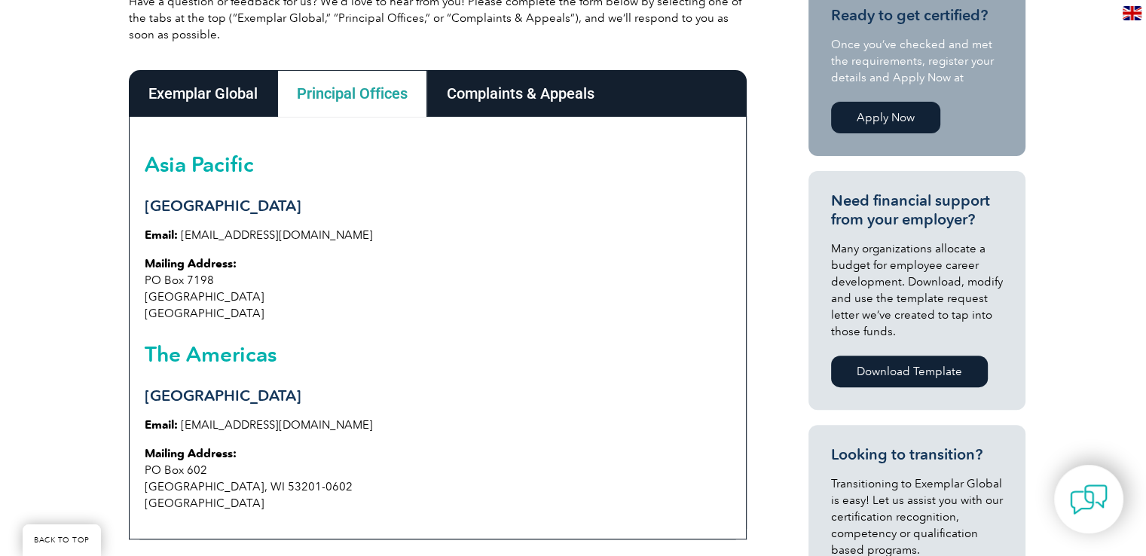
scroll to position [399, 0]
click at [197, 80] on div "Exemplar Global" at bounding box center [203, 92] width 148 height 47
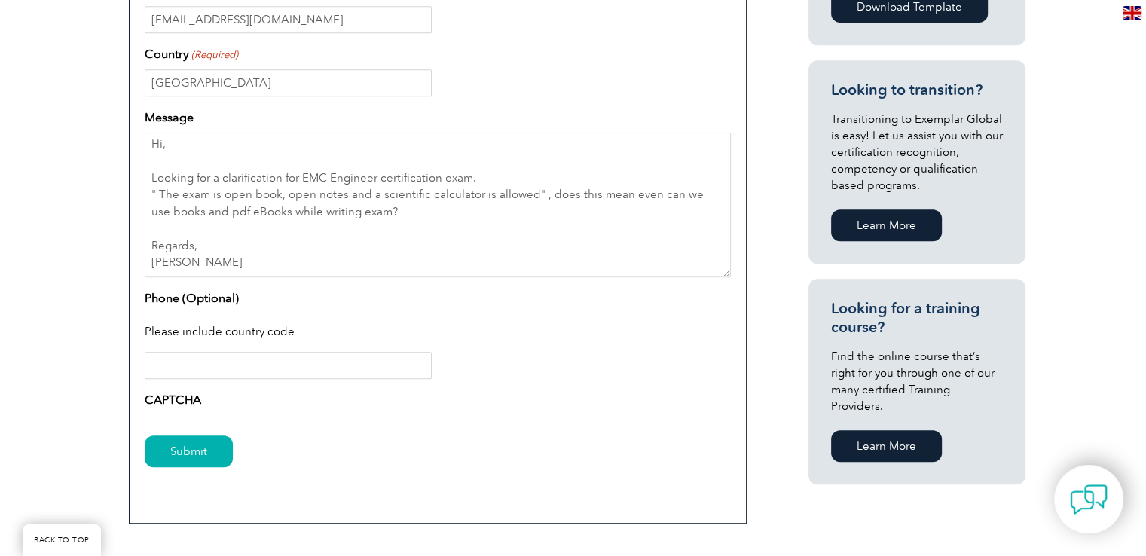
scroll to position [765, 0]
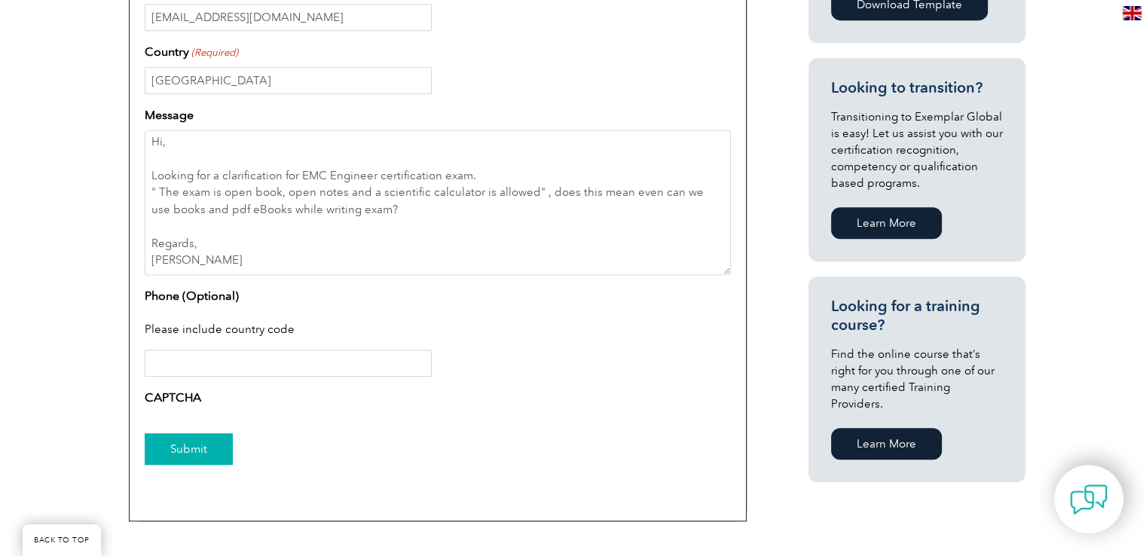
click at [213, 453] on input "Submit" at bounding box center [189, 449] width 88 height 32
click at [196, 374] on input "Phone (Optional)" at bounding box center [288, 363] width 287 height 27
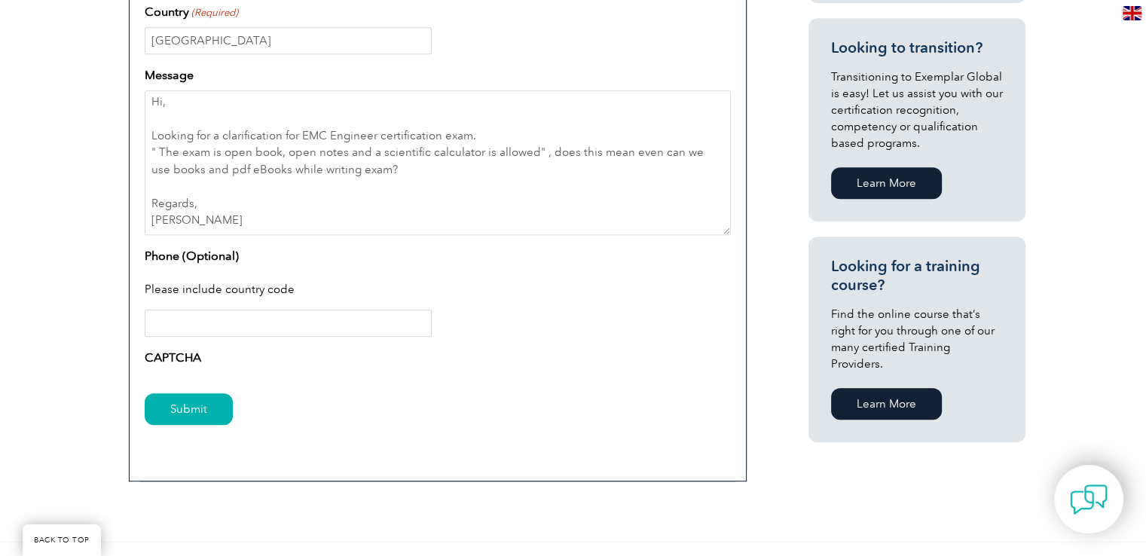
scroll to position [804, 0]
click at [358, 475] on div "Enquiry Type – Exemplar Global Certification Enquiries Access & Log In Enquirie…" at bounding box center [438, 96] width 618 height 771
click at [194, 423] on input "Submit" at bounding box center [189, 410] width 88 height 32
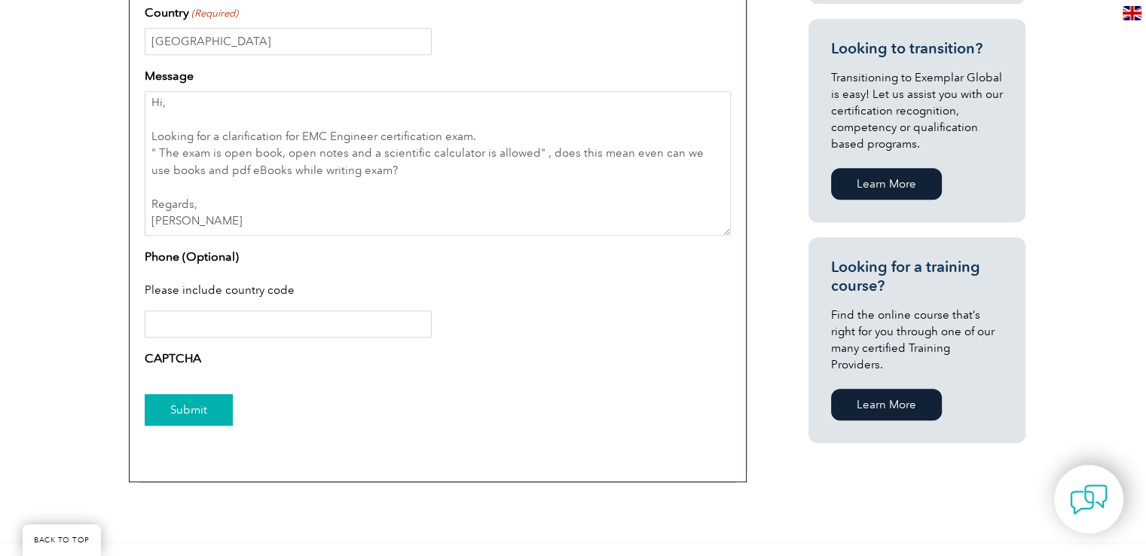
click at [194, 423] on input "Submit" at bounding box center [189, 410] width 88 height 32
